Goal: Task Accomplishment & Management: Complete application form

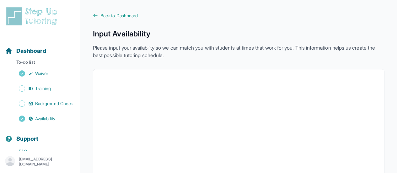
scroll to position [90, 0]
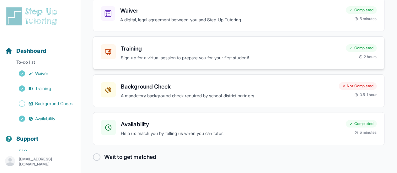
scroll to position [41, 0]
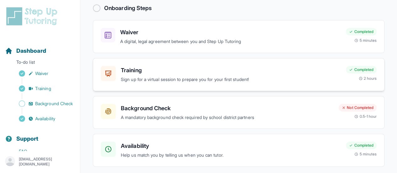
click at [203, 68] on h3 "Training" at bounding box center [231, 70] width 220 height 9
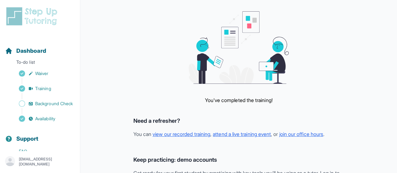
scroll to position [31, 0]
click at [40, 107] on span "Background Check" at bounding box center [54, 103] width 38 height 6
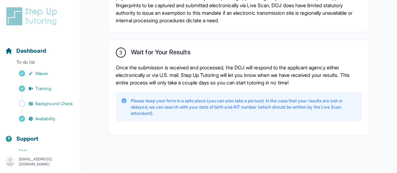
scroll to position [537, 0]
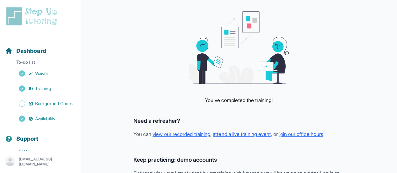
scroll to position [104, 0]
